Goal: Navigation & Orientation: Find specific page/section

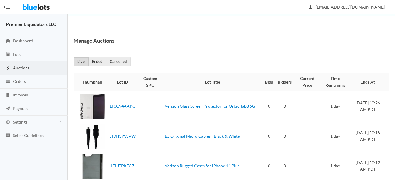
click at [14, 66] on span "Auctions" at bounding box center [21, 67] width 16 height 5
click at [15, 82] on span "Orders" at bounding box center [19, 81] width 13 height 5
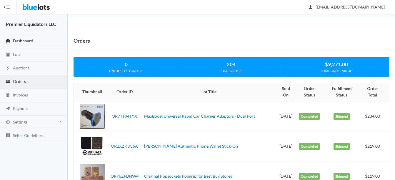
click at [27, 39] on span "Dashboard" at bounding box center [23, 40] width 20 height 5
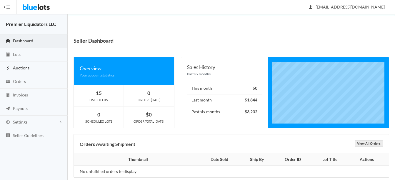
click at [17, 68] on span "Auctions" at bounding box center [21, 67] width 16 height 5
